Goal: Task Accomplishment & Management: Use online tool/utility

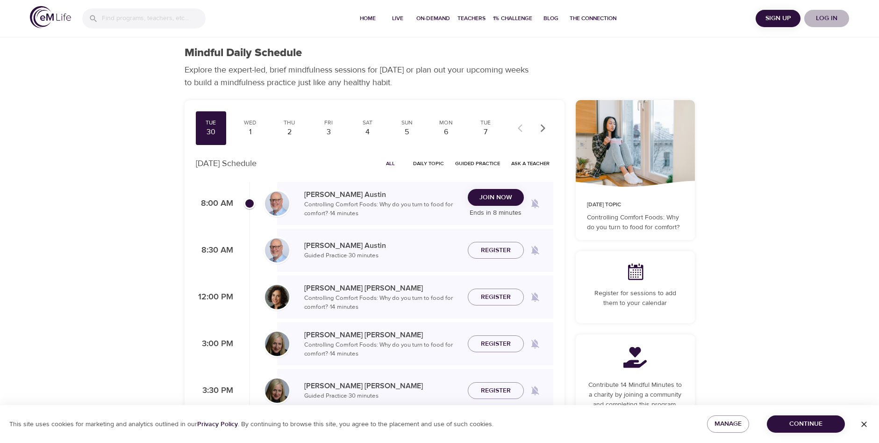
click at [831, 20] on span "Log in" at bounding box center [826, 19] width 37 height 12
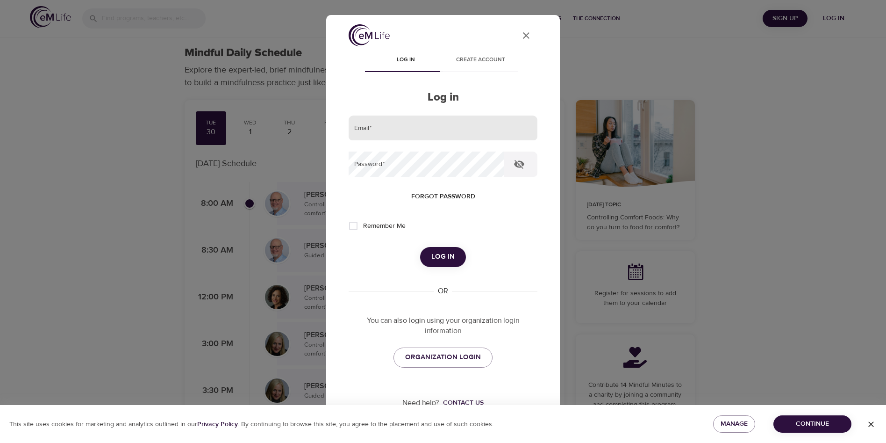
click at [400, 142] on form "Email   * Password   * Forgot password Remember Me Log in" at bounding box center [443, 190] width 189 height 151
click at [402, 137] on input "email" at bounding box center [443, 127] width 189 height 25
type input "[EMAIL_ADDRESS][DOMAIN_NAME]"
click at [420, 247] on button "Log in" at bounding box center [443, 257] width 46 height 20
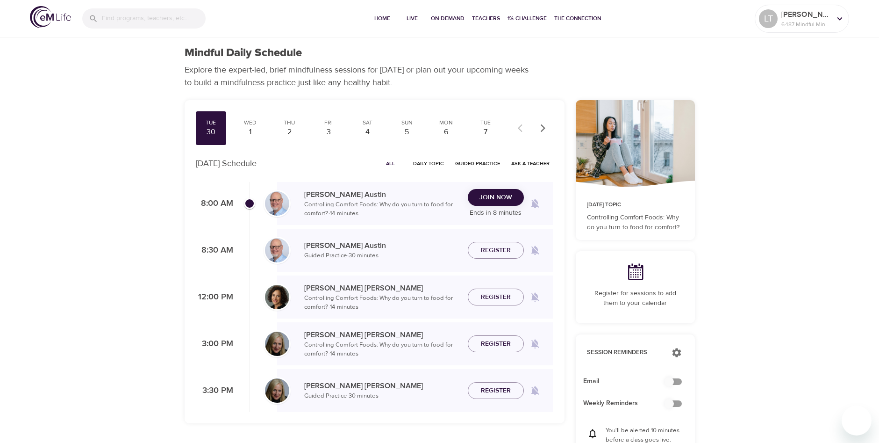
checkbox input "true"
click at [387, 165] on span "All" at bounding box center [390, 163] width 22 height 9
click at [387, 161] on span "All" at bounding box center [390, 163] width 22 height 9
click at [255, 131] on div "1" at bounding box center [249, 132] width 23 height 11
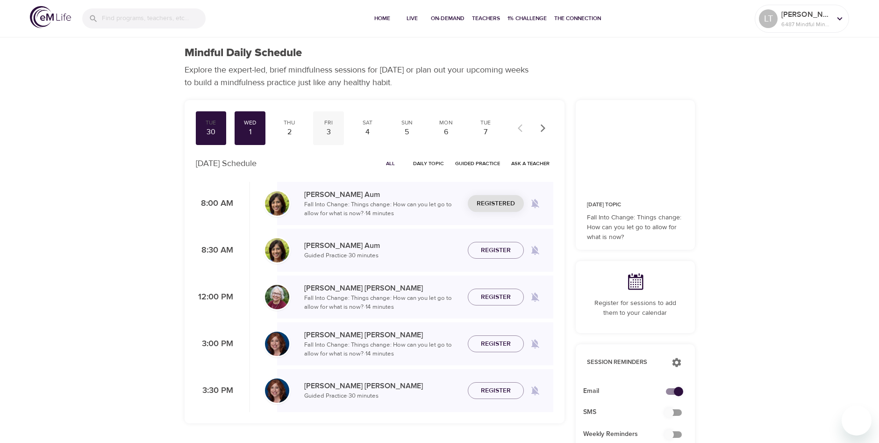
click at [331, 132] on div "3" at bounding box center [328, 132] width 23 height 11
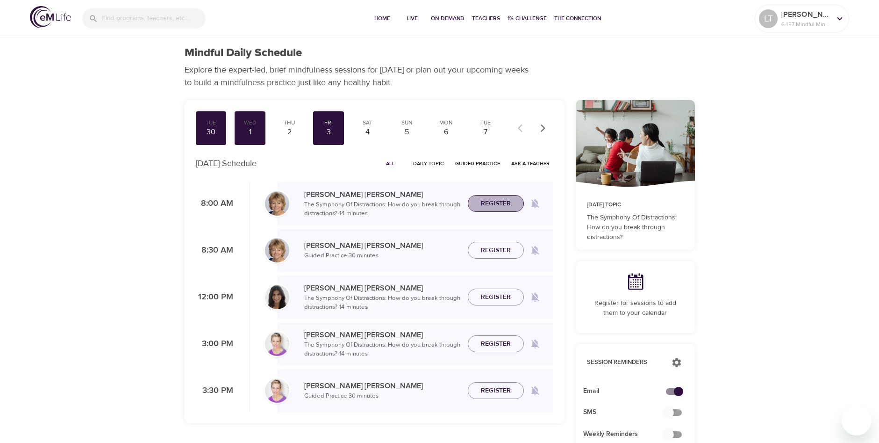
click at [485, 204] on span "Register" at bounding box center [496, 204] width 30 height 12
